Goal: Navigation & Orientation: Find specific page/section

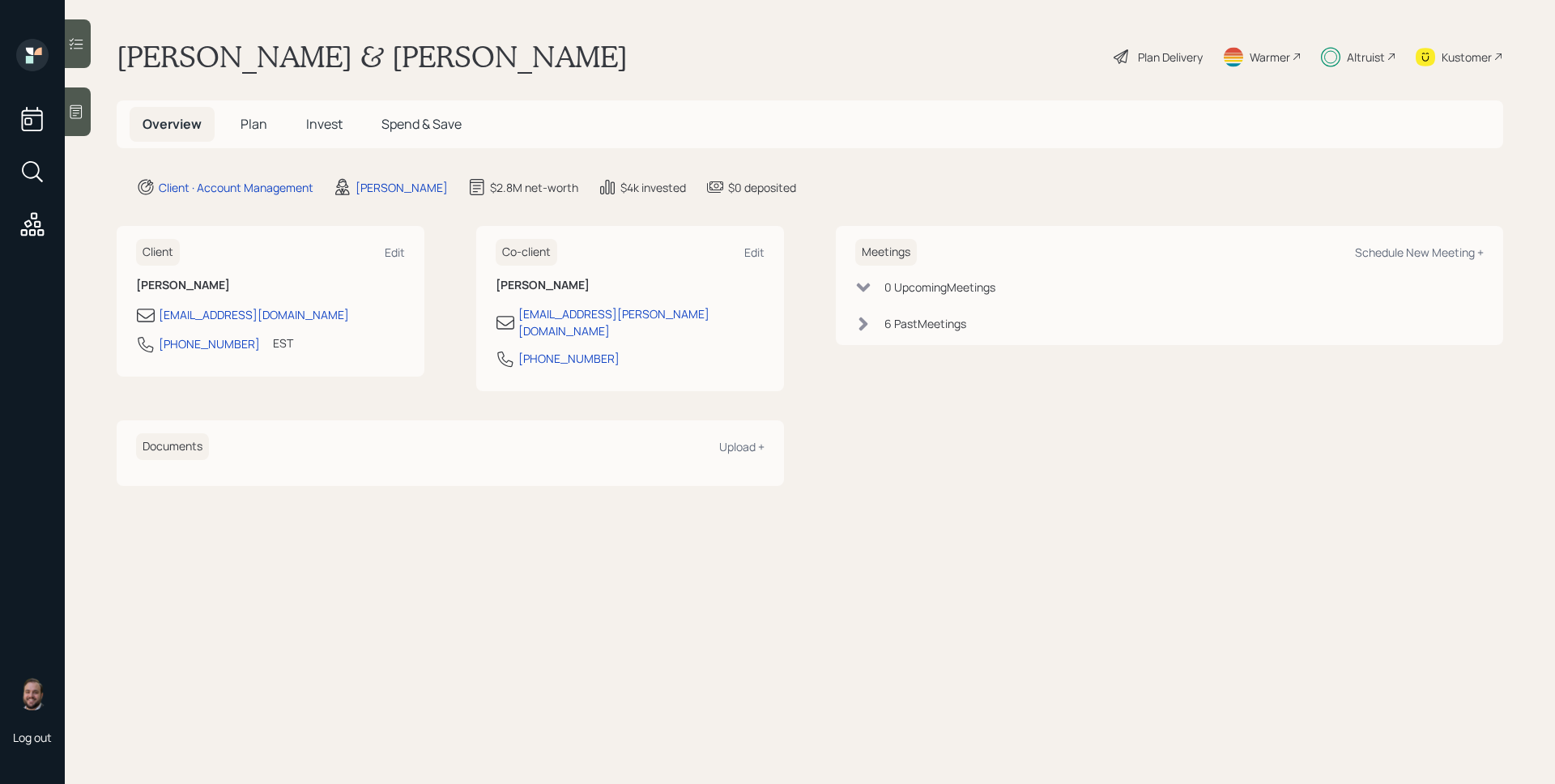
click at [1372, 54] on div "Altruist" at bounding box center [1365, 57] width 38 height 17
